Goal: Task Accomplishment & Management: Use online tool/utility

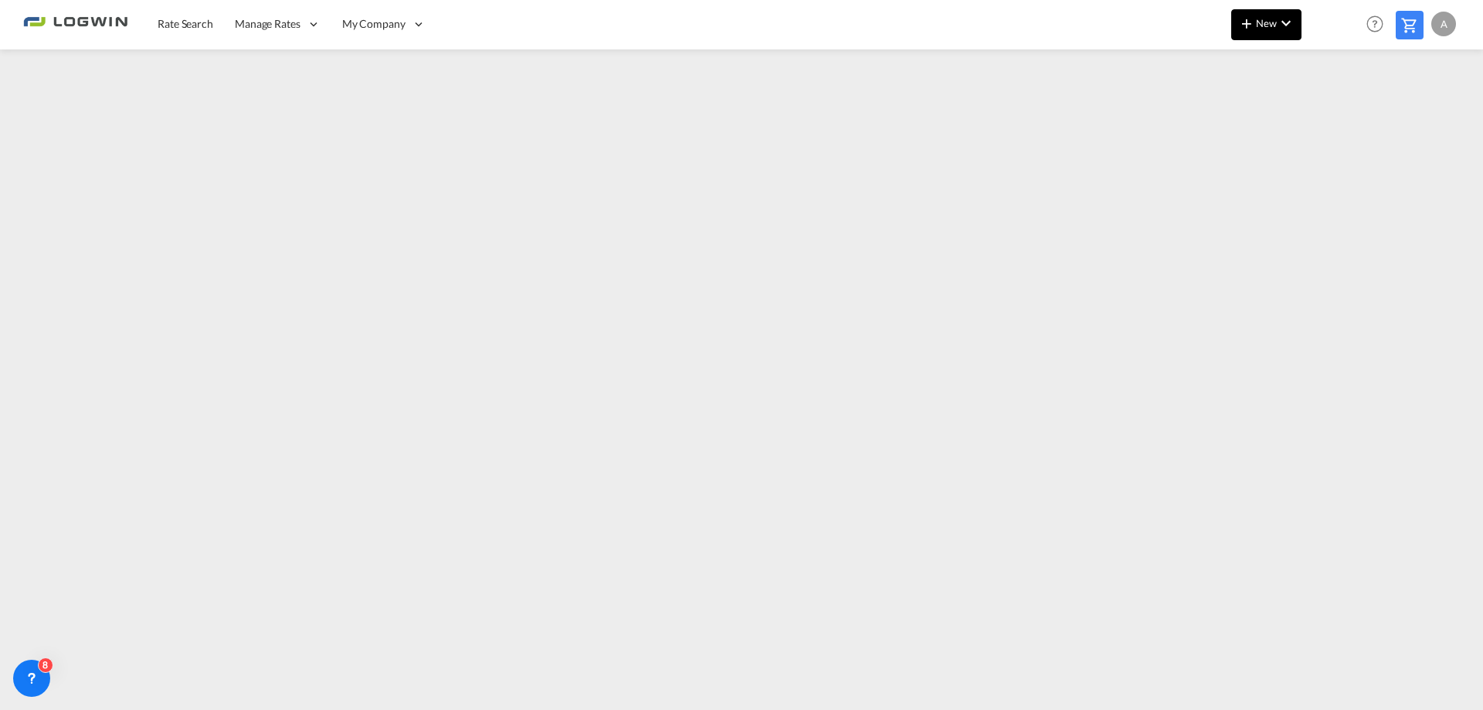
click at [1263, 19] on span "New" at bounding box center [1266, 23] width 58 height 12
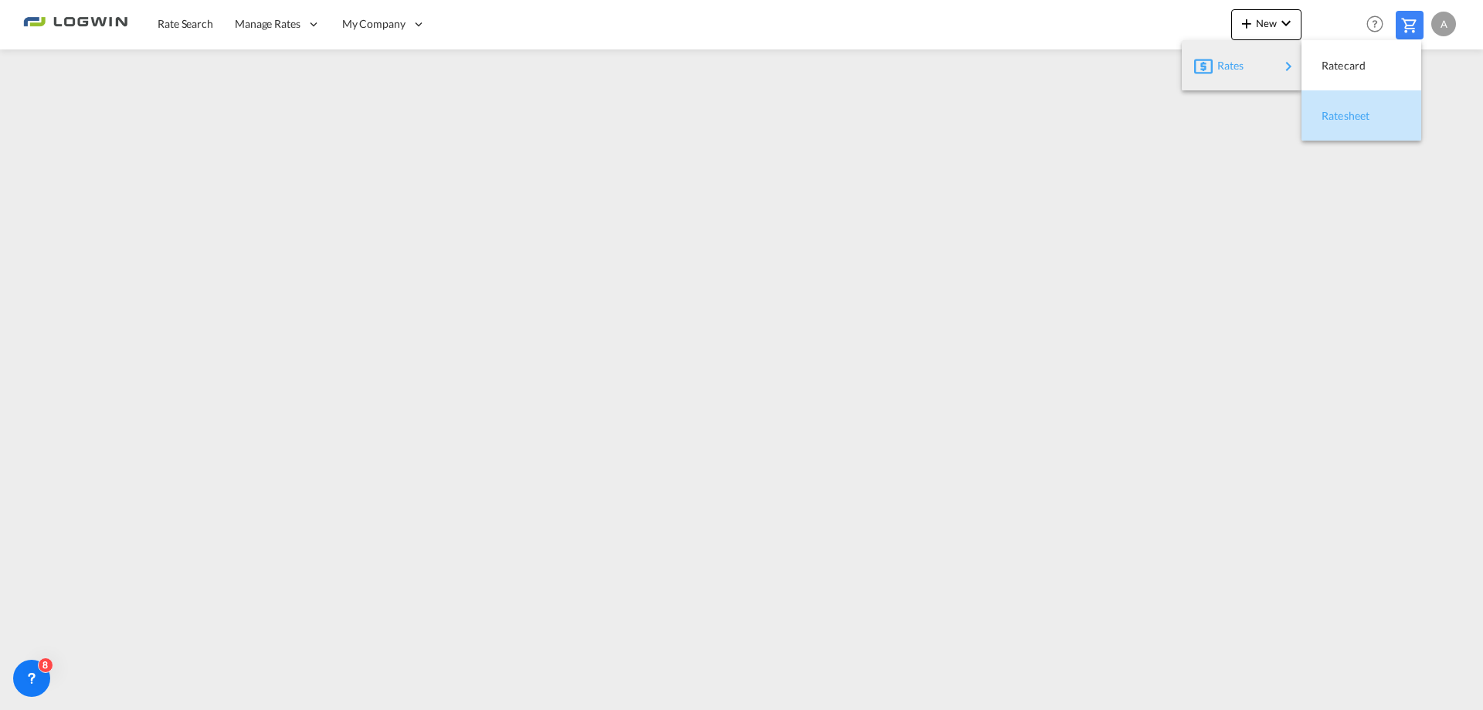
click at [1338, 114] on span "Ratesheet" at bounding box center [1329, 115] width 17 height 31
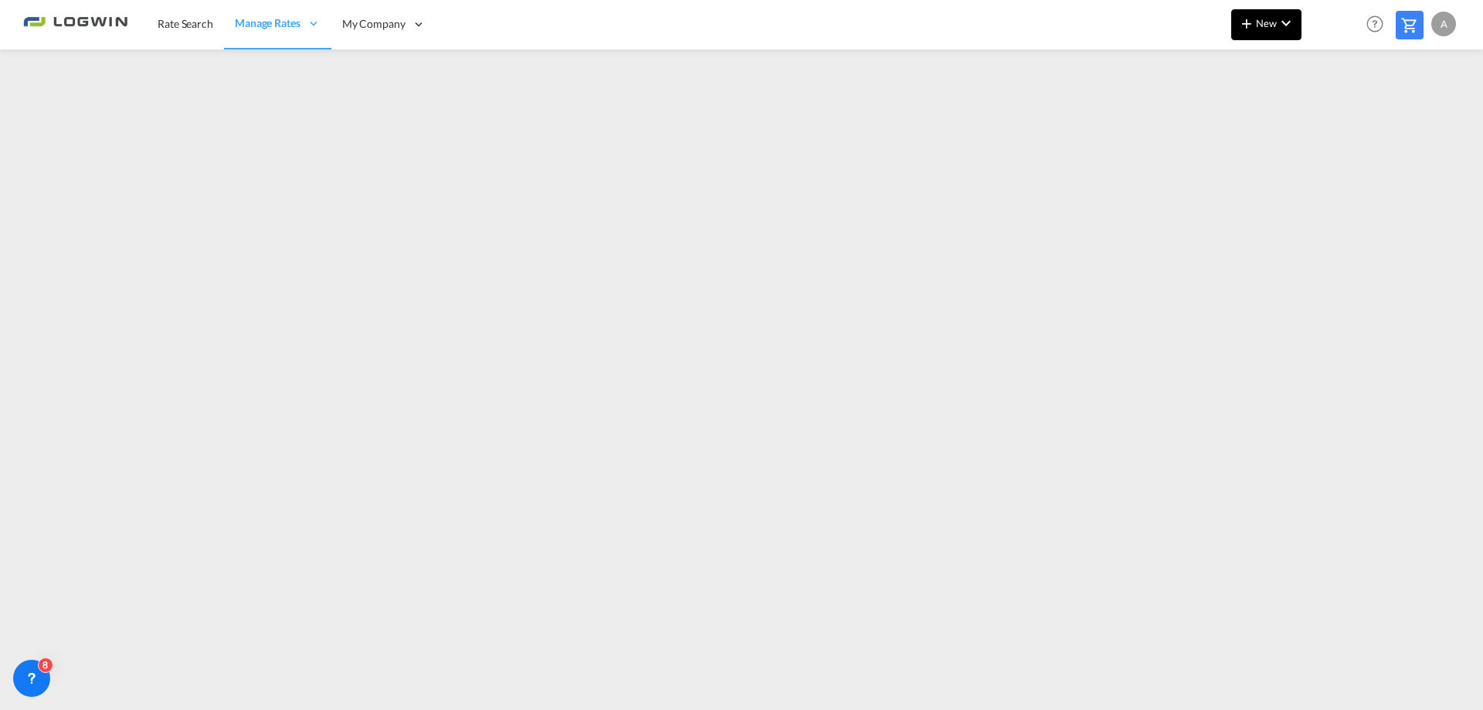
click at [1258, 32] on button "New" at bounding box center [1266, 24] width 70 height 31
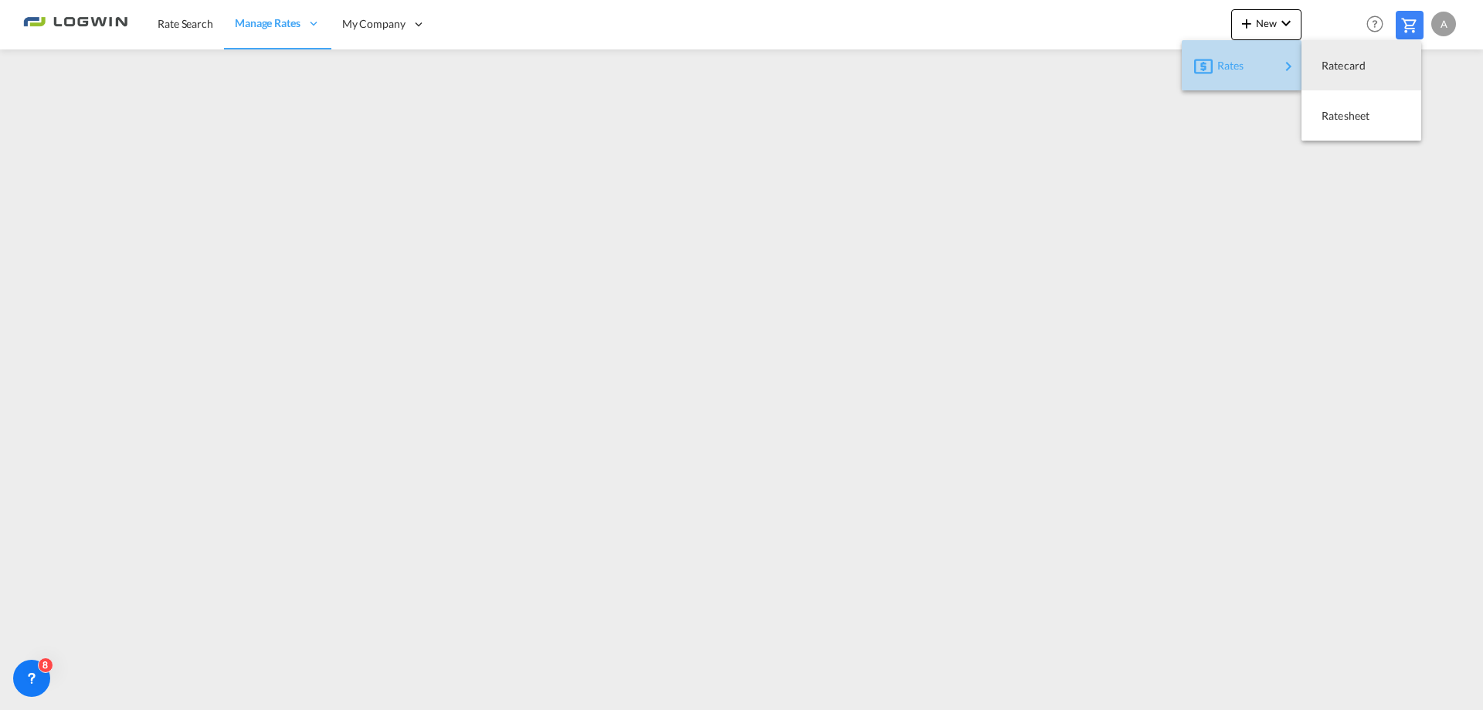
click at [1251, 65] on div "Rates" at bounding box center [1248, 65] width 62 height 39
click at [1338, 120] on span "Ratesheet" at bounding box center [1329, 115] width 17 height 31
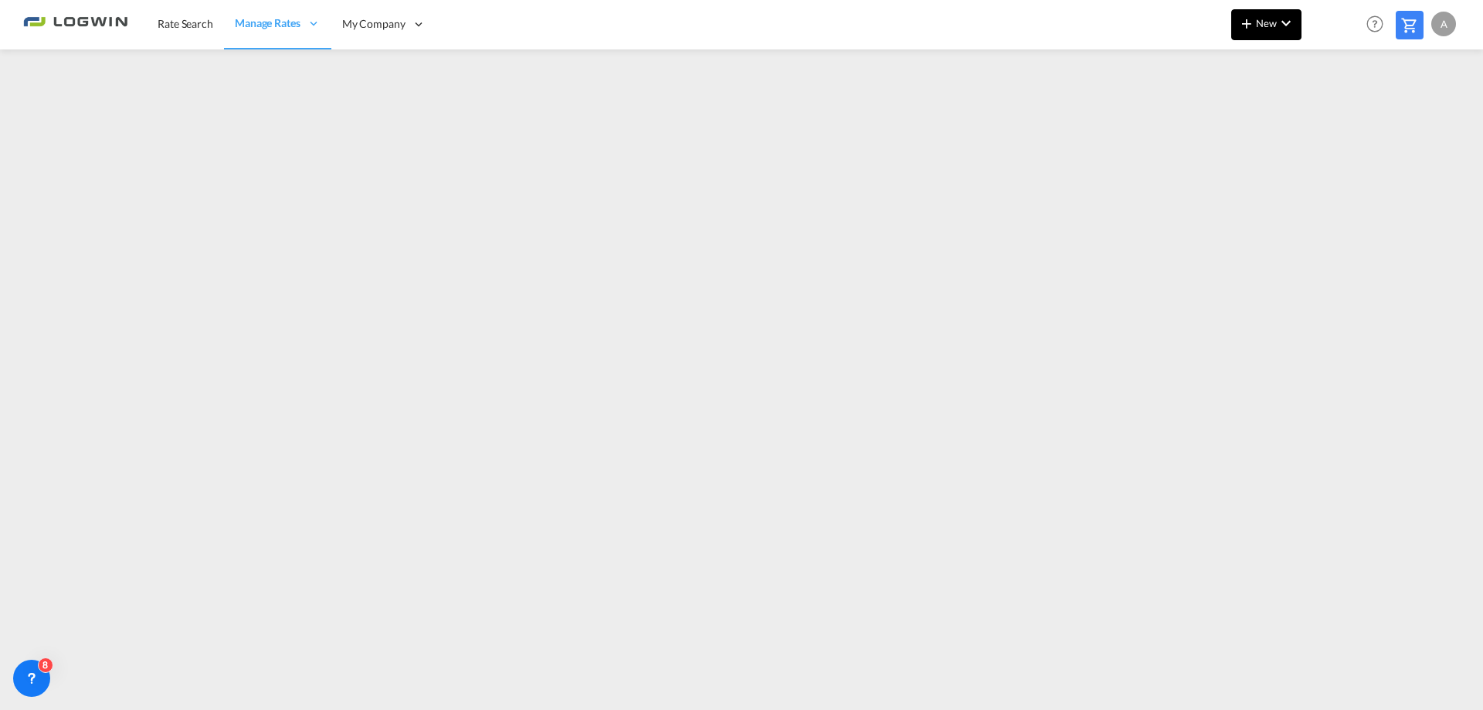
click at [1290, 29] on md-icon "icon-chevron-down" at bounding box center [1285, 23] width 19 height 19
click at [1338, 117] on span "Ratesheet" at bounding box center [1329, 115] width 17 height 31
click at [1259, 18] on span "New" at bounding box center [1266, 23] width 58 height 12
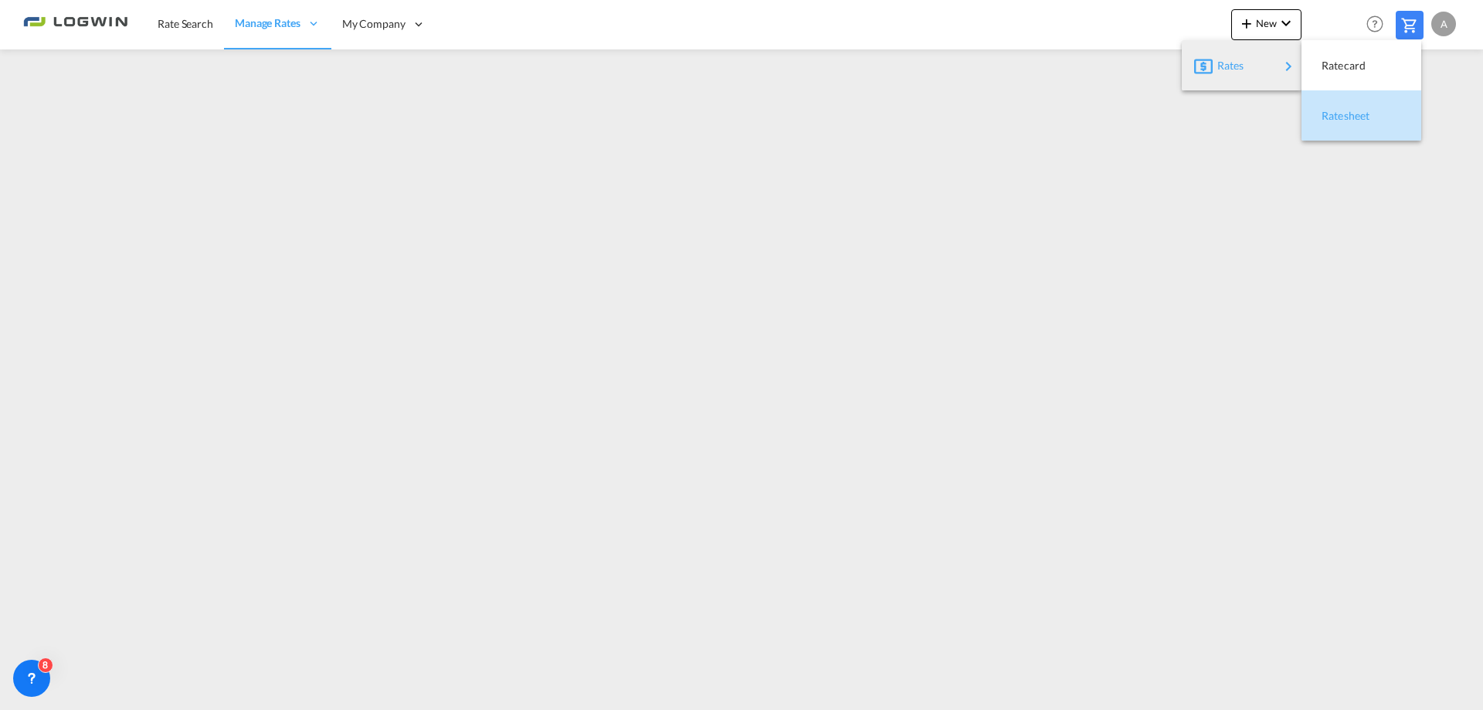
click at [1338, 120] on span "Ratesheet" at bounding box center [1329, 115] width 17 height 31
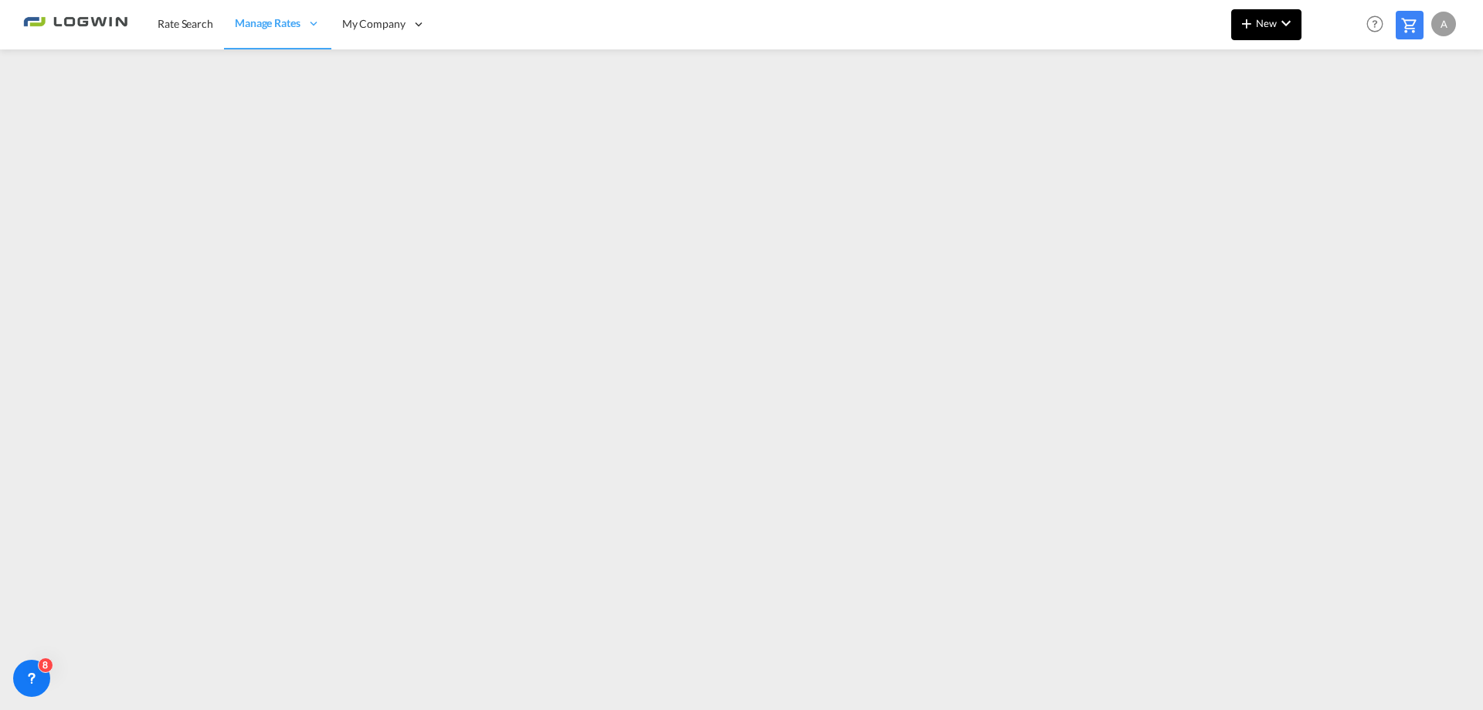
click at [1257, 28] on span "New" at bounding box center [1266, 23] width 58 height 12
click at [1338, 117] on span "Ratesheet" at bounding box center [1329, 115] width 17 height 31
click at [1273, 21] on span "New" at bounding box center [1266, 23] width 58 height 12
click at [1338, 114] on span "Ratesheet" at bounding box center [1329, 115] width 17 height 31
click at [1448, 22] on div "A" at bounding box center [1443, 24] width 25 height 25
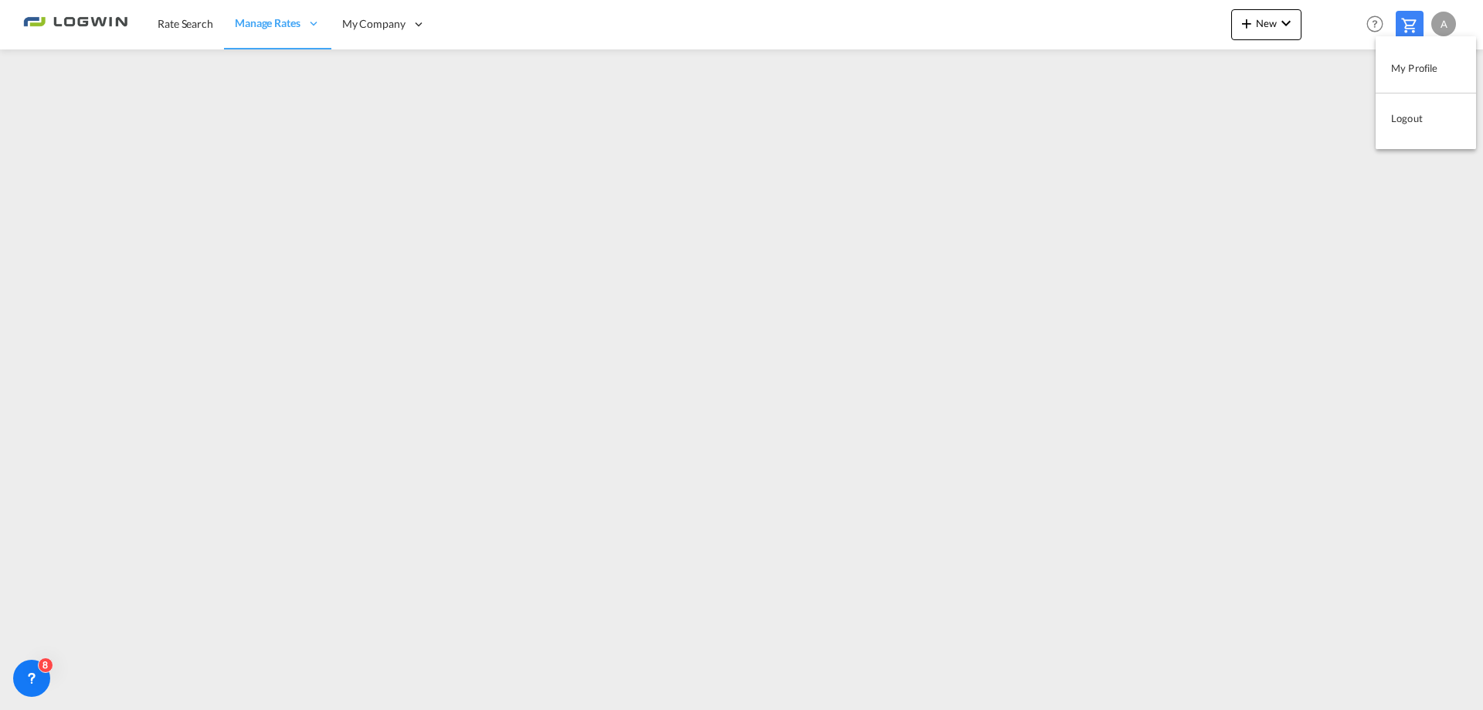
click at [1406, 119] on button "Logout" at bounding box center [1425, 118] width 100 height 31
